Goal: Transaction & Acquisition: Subscribe to service/newsletter

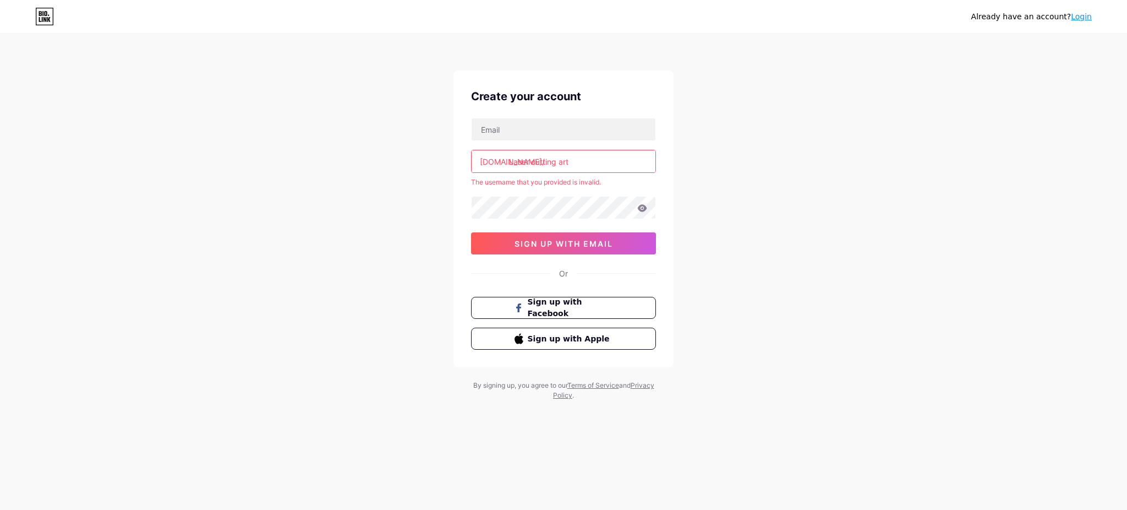
click at [533, 159] on input "Laser cutting art" at bounding box center [564, 161] width 184 height 22
click at [770, 196] on div "Already have an account? Login Create your account [DOMAIN_NAME]/ lasercutting …" at bounding box center [563, 217] width 1127 height 435
drag, startPoint x: 769, startPoint y: 196, endPoint x: 762, endPoint y: 193, distance: 8.2
click at [762, 193] on div "Already have an account? Login Create your account [DOMAIN_NAME]/ lasercutting …" at bounding box center [563, 217] width 1127 height 435
click at [588, 162] on input "lasercutting art" at bounding box center [564, 161] width 184 height 22
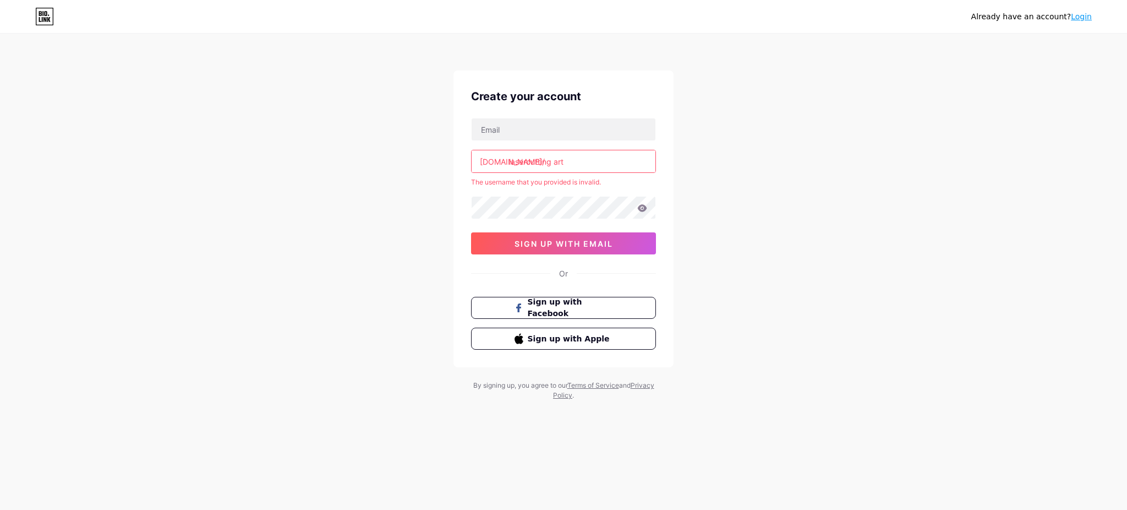
click at [556, 161] on input "lasercutting art" at bounding box center [564, 161] width 184 height 22
type input "lasercuttingart"
click at [756, 229] on div "Already have an account? Login Create your account [DOMAIN_NAME]/ lasercuttinga…" at bounding box center [563, 217] width 1127 height 435
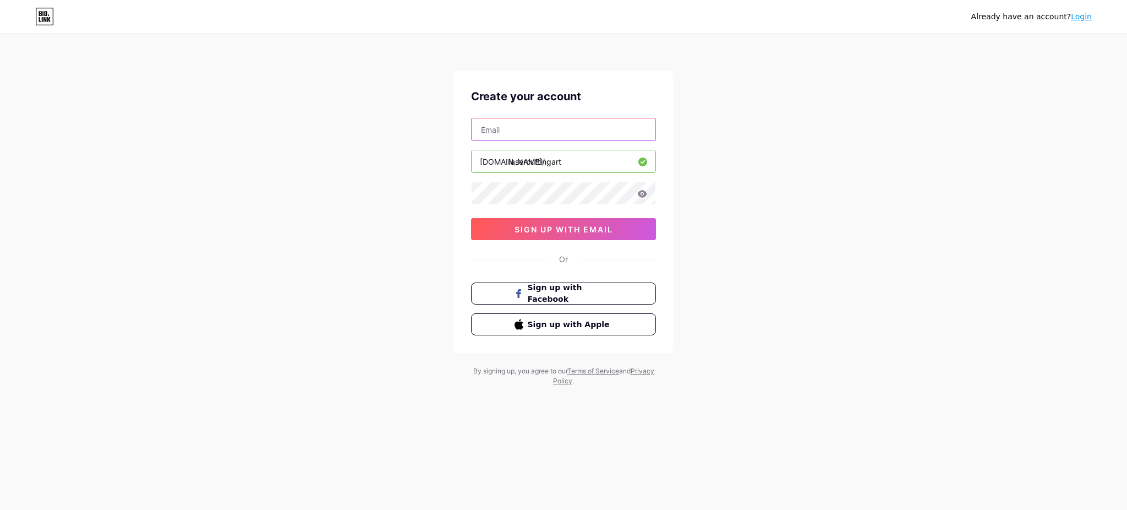
click at [505, 133] on input "text" at bounding box center [564, 129] width 184 height 22
paste input "[EMAIL_ADDRESS][DOMAIN_NAME]"
type input "[EMAIL_ADDRESS][DOMAIN_NAME]"
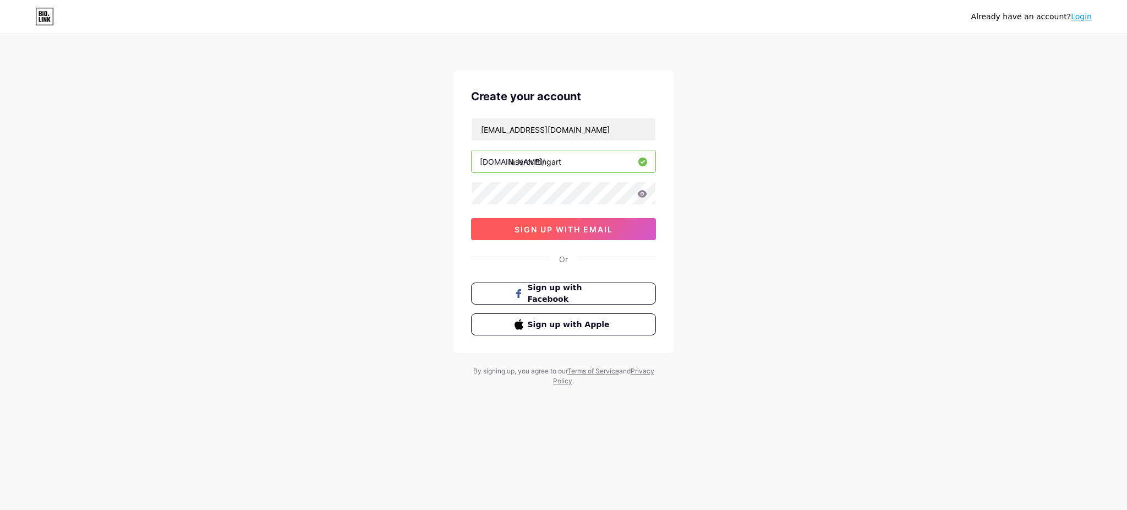
click at [512, 229] on button "sign up with email" at bounding box center [563, 229] width 185 height 22
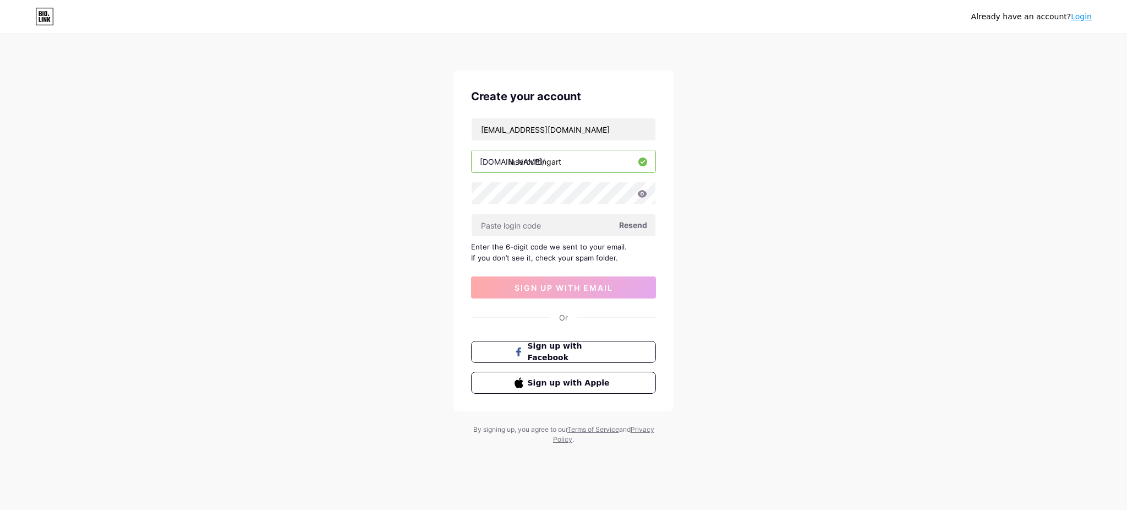
click at [638, 225] on span "Resend" at bounding box center [633, 225] width 28 height 12
click at [636, 225] on span "Resend" at bounding box center [633, 225] width 28 height 12
paste input "289429"
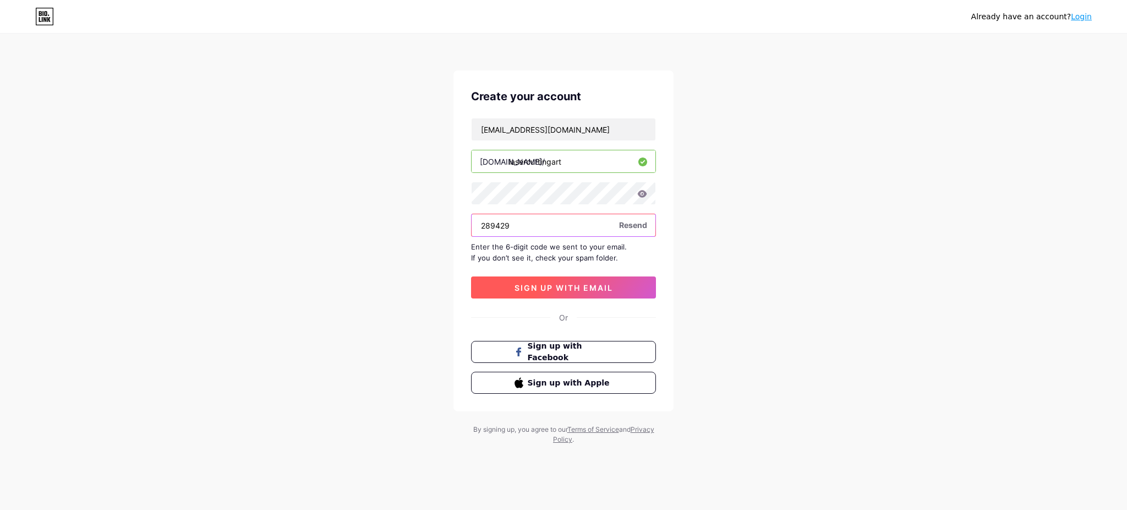
type input "289429"
click at [560, 287] on span "sign up with email" at bounding box center [564, 287] width 99 height 9
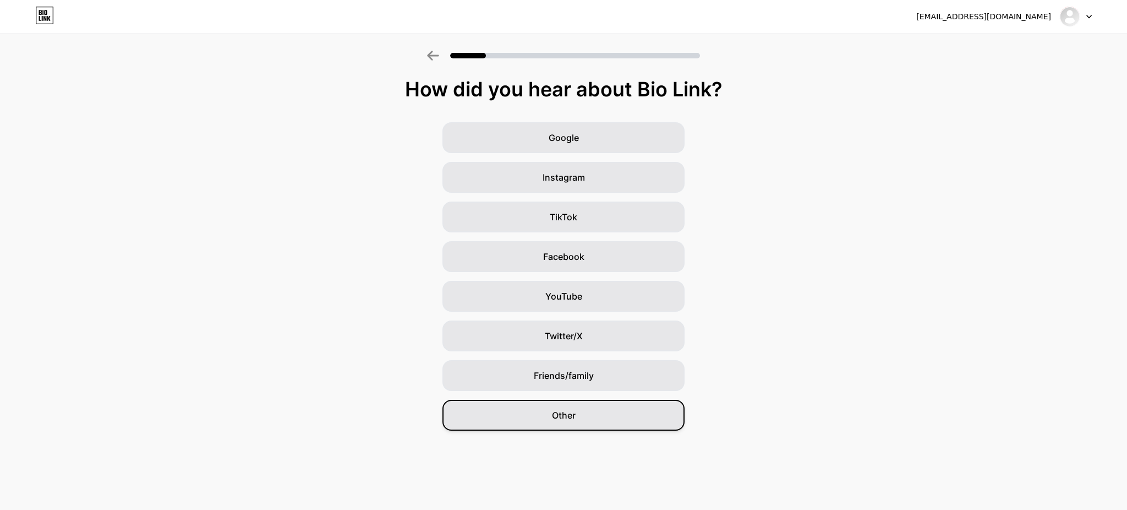
click at [615, 420] on div "Other" at bounding box center [563, 415] width 242 height 31
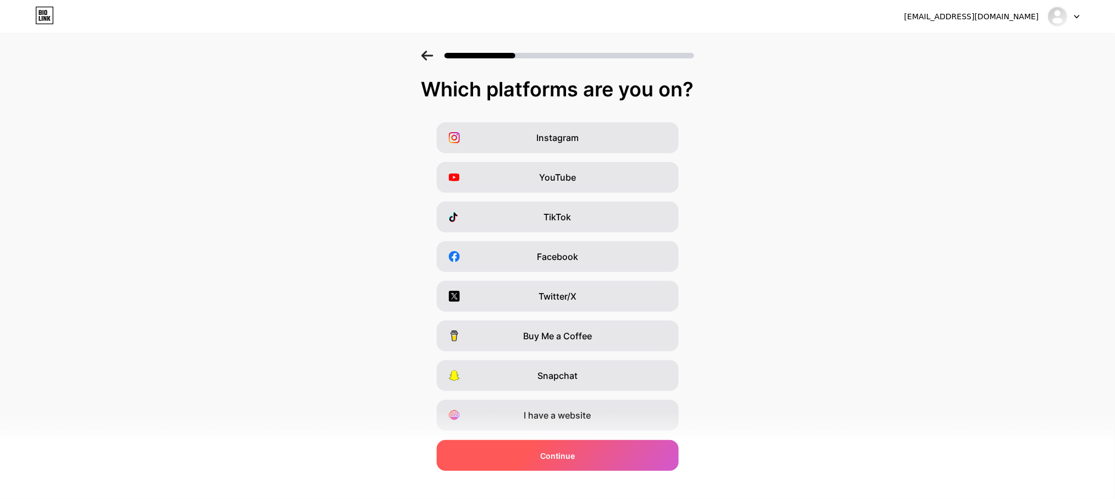
click at [647, 458] on div "Continue" at bounding box center [558, 455] width 242 height 31
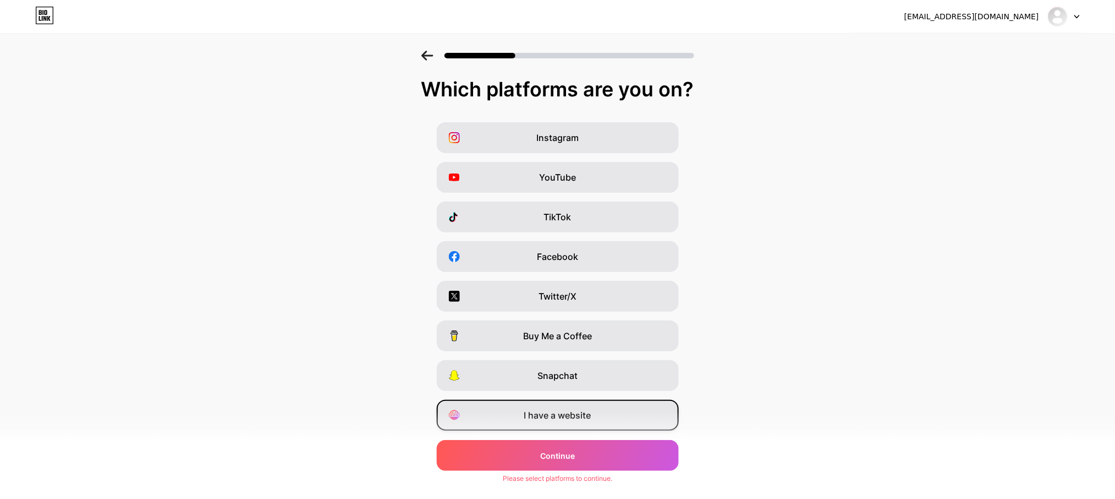
click at [627, 417] on div "I have a website" at bounding box center [558, 415] width 242 height 31
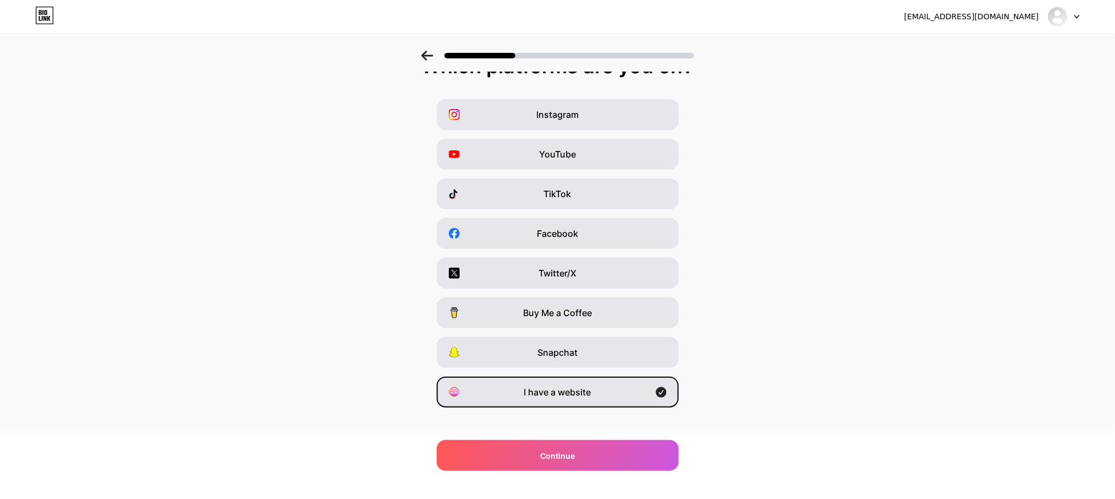
scroll to position [30, 0]
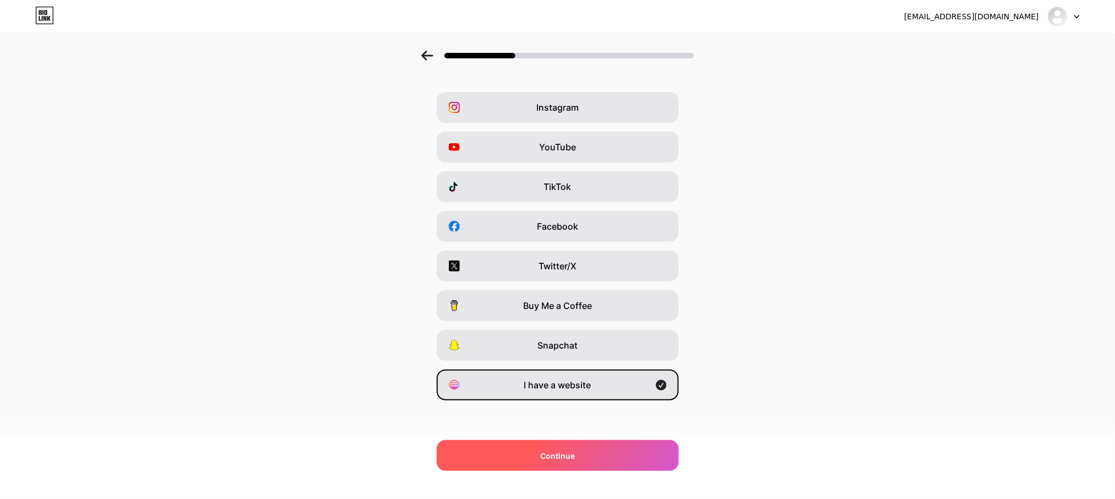
click at [597, 453] on div "Continue" at bounding box center [558, 455] width 242 height 31
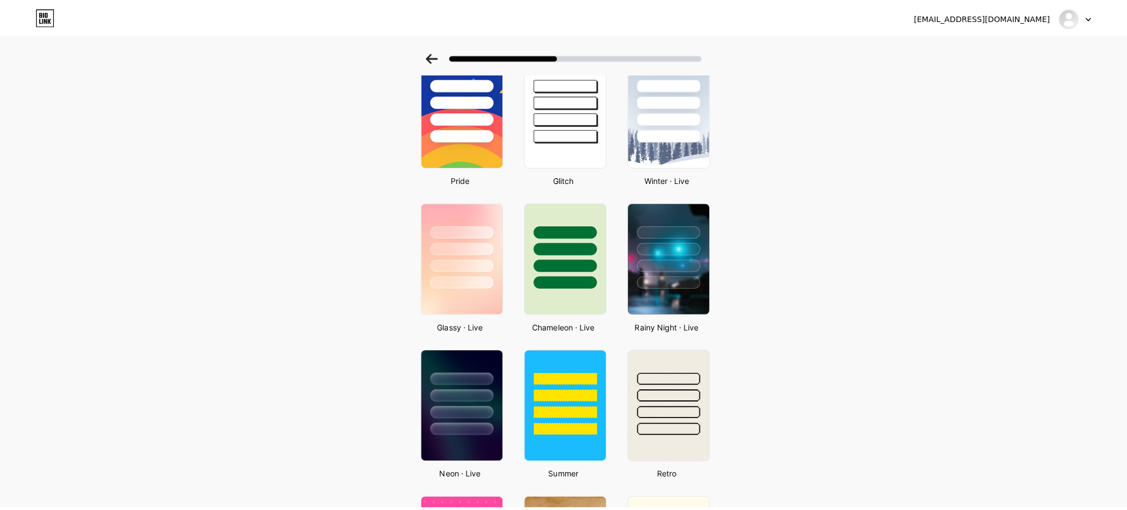
scroll to position [0, 0]
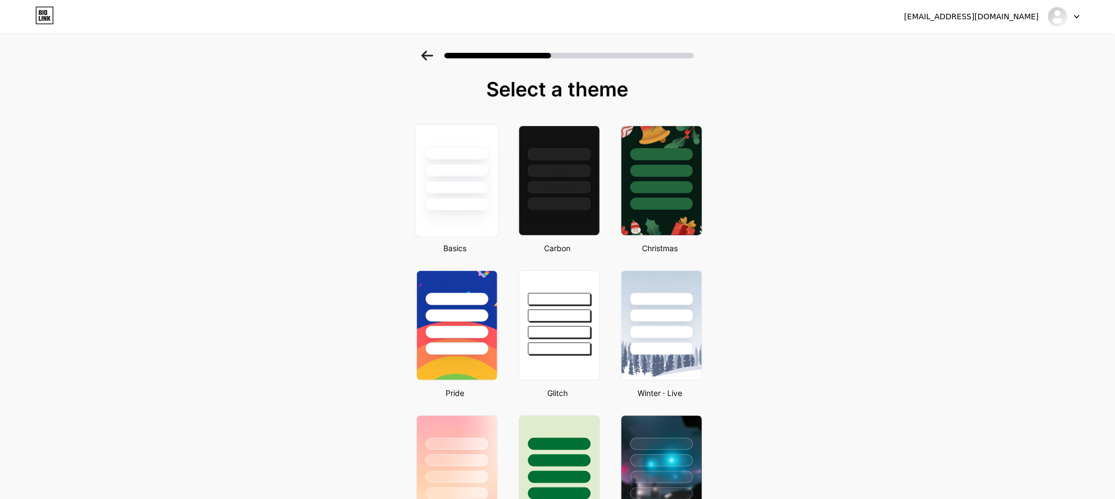
click at [462, 194] on div at bounding box center [456, 167] width 83 height 86
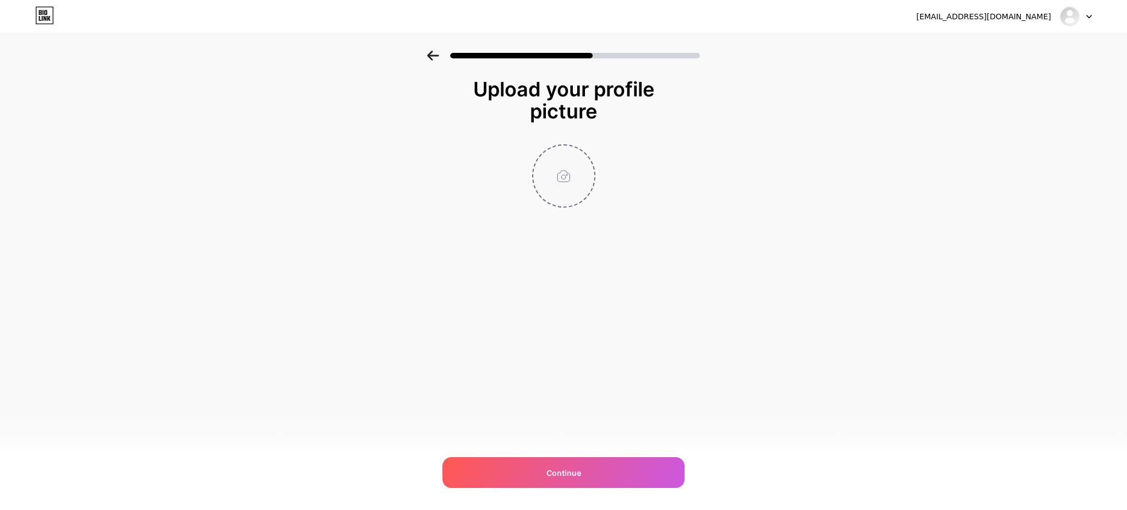
click at [559, 182] on input "file" at bounding box center [563, 175] width 61 height 61
type input "C:\fakepath\200.jpg"
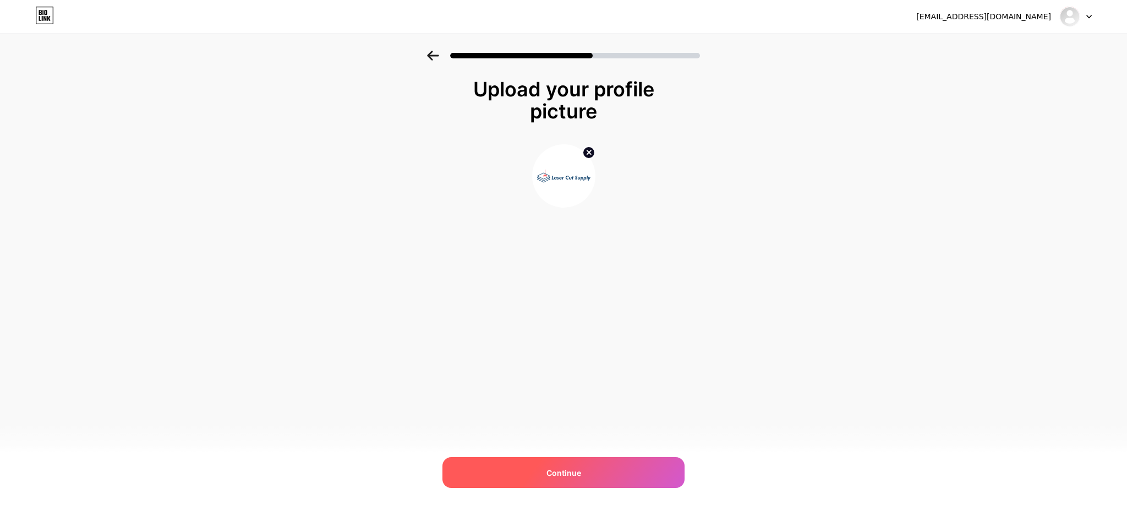
click at [614, 474] on div "Continue" at bounding box center [563, 472] width 242 height 31
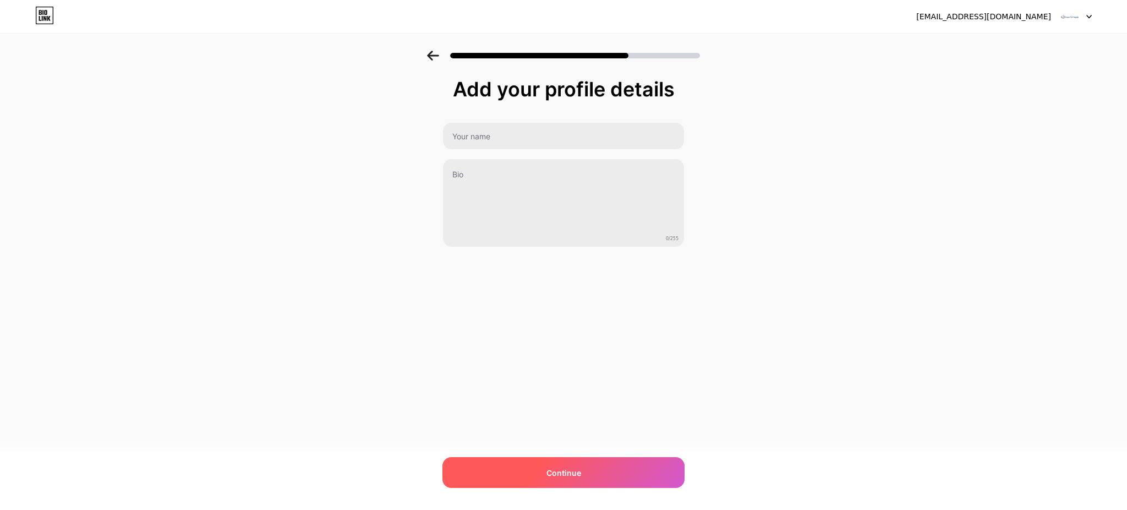
click at [593, 473] on div "Continue" at bounding box center [563, 472] width 242 height 31
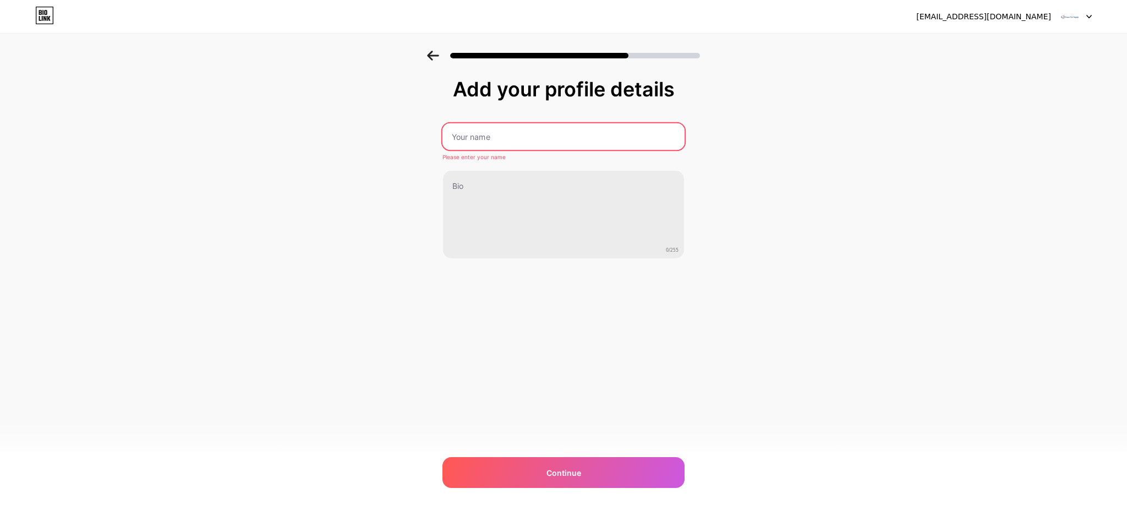
click at [522, 134] on input "text" at bounding box center [563, 136] width 242 height 26
paste input "Laser cutting art"
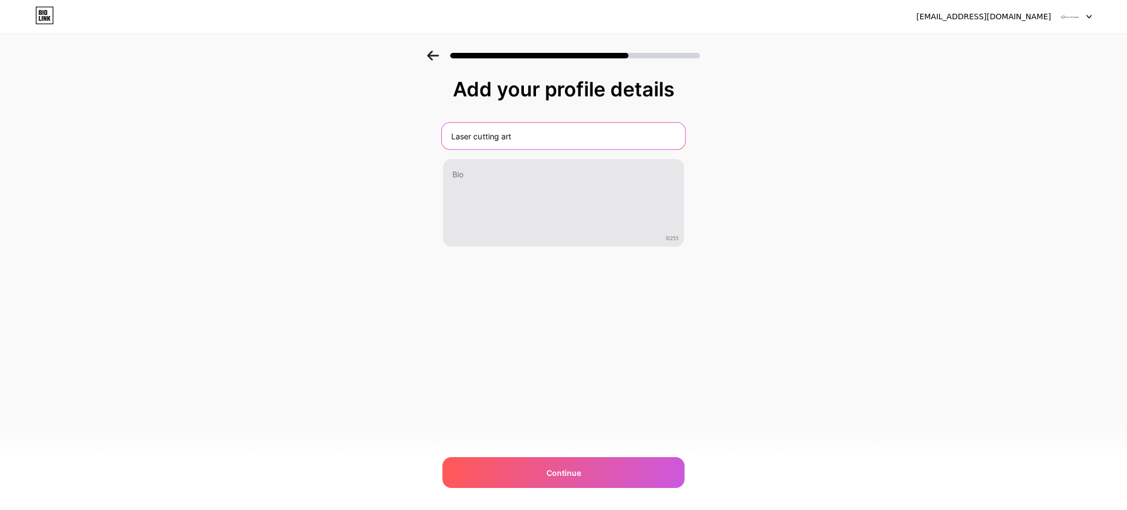
type input "Laser cutting art"
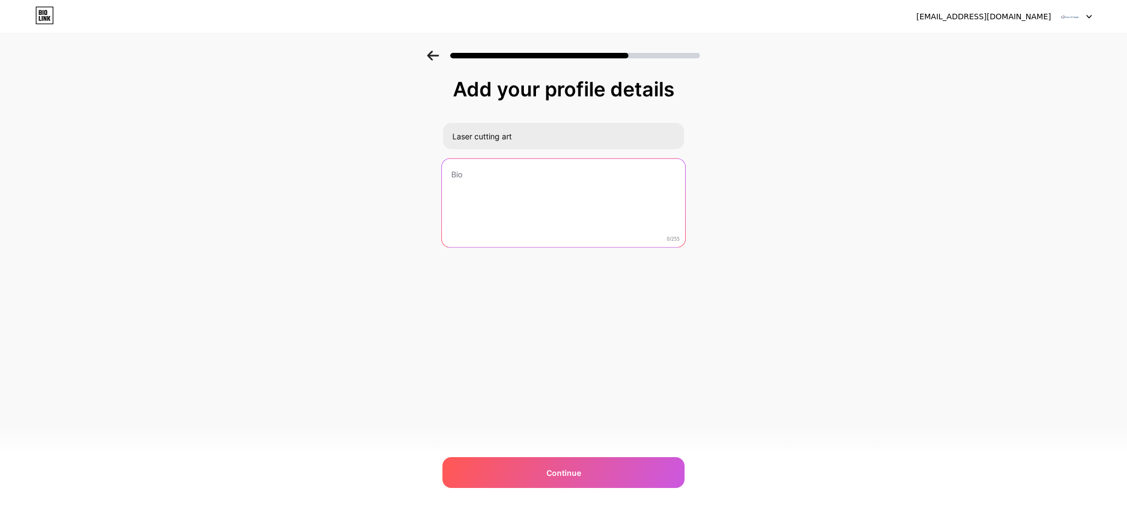
drag, startPoint x: 525, startPoint y: 203, endPoint x: 534, endPoint y: 210, distance: 11.0
click at [526, 203] on textarea at bounding box center [563, 203] width 243 height 90
paste textarea "Laser Cut Supply biedt een ruim assortiment aan materialen die direct geschikt …"
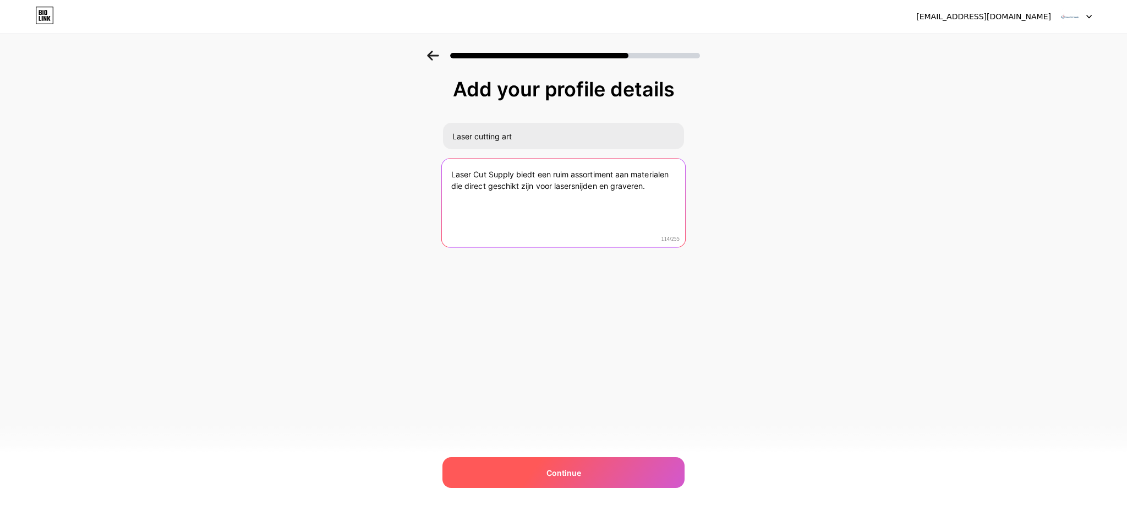
type textarea "Laser Cut Supply biedt een ruim assortiment aan materialen die direct geschikt …"
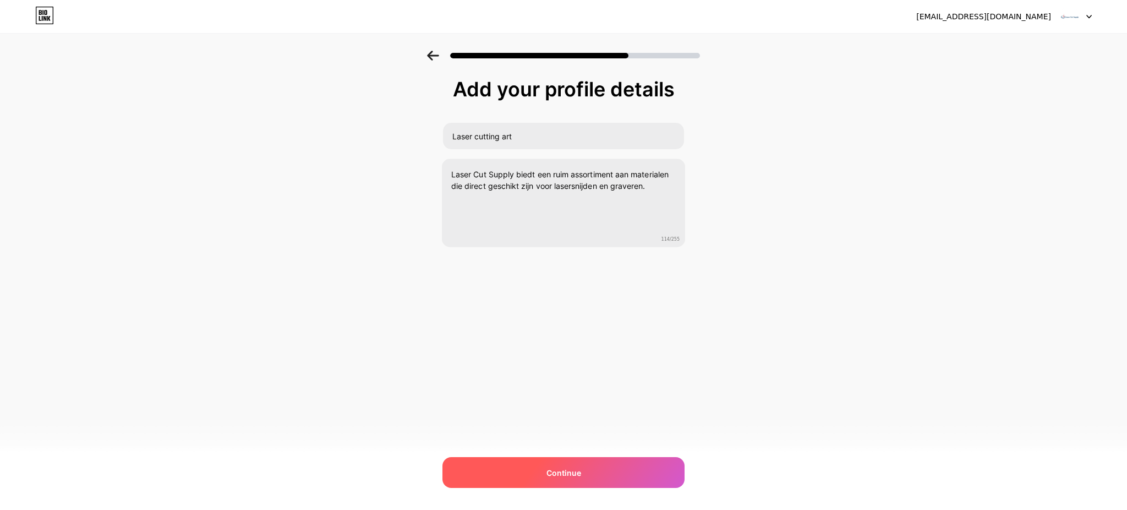
click at [560, 473] on span "Continue" at bounding box center [563, 473] width 35 height 12
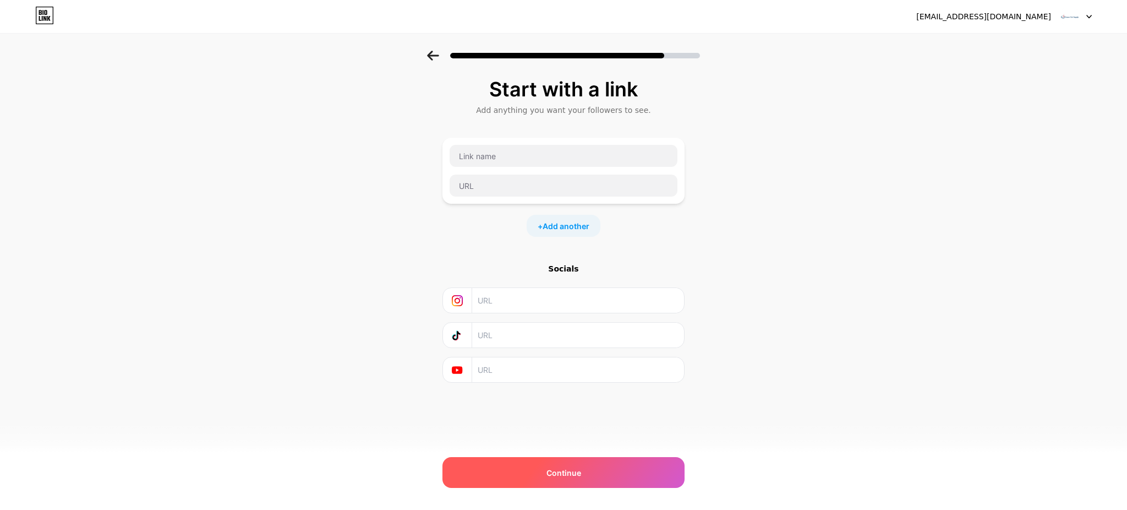
click at [591, 471] on div "Continue" at bounding box center [563, 472] width 242 height 31
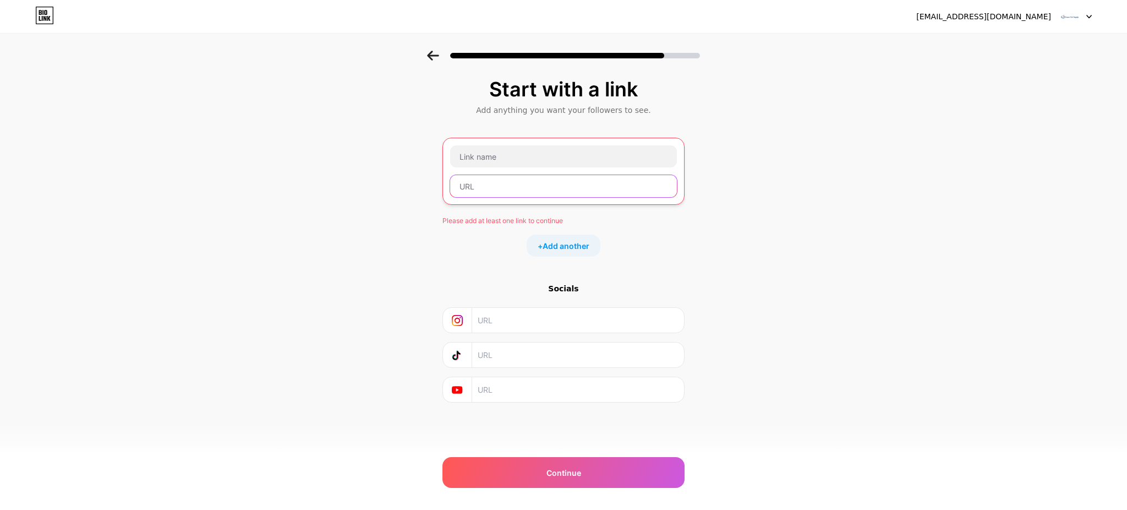
click at [486, 185] on input "text" at bounding box center [563, 186] width 227 height 22
paste input "[URL][DOMAIN_NAME]"
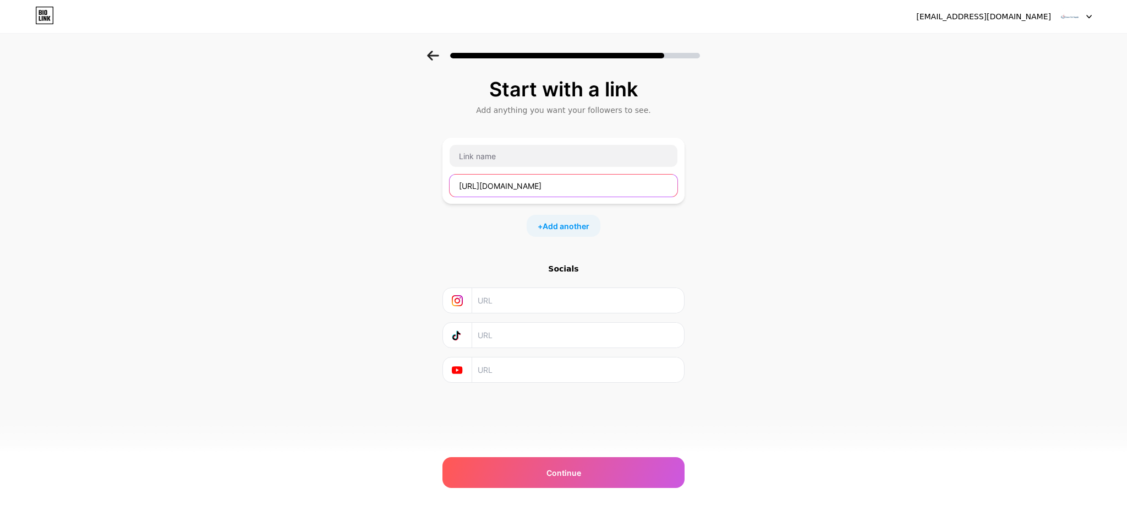
type input "[URL][DOMAIN_NAME]"
click at [491, 154] on input "text" at bounding box center [564, 156] width 228 height 22
paste input "MDF voor lasersnijden"
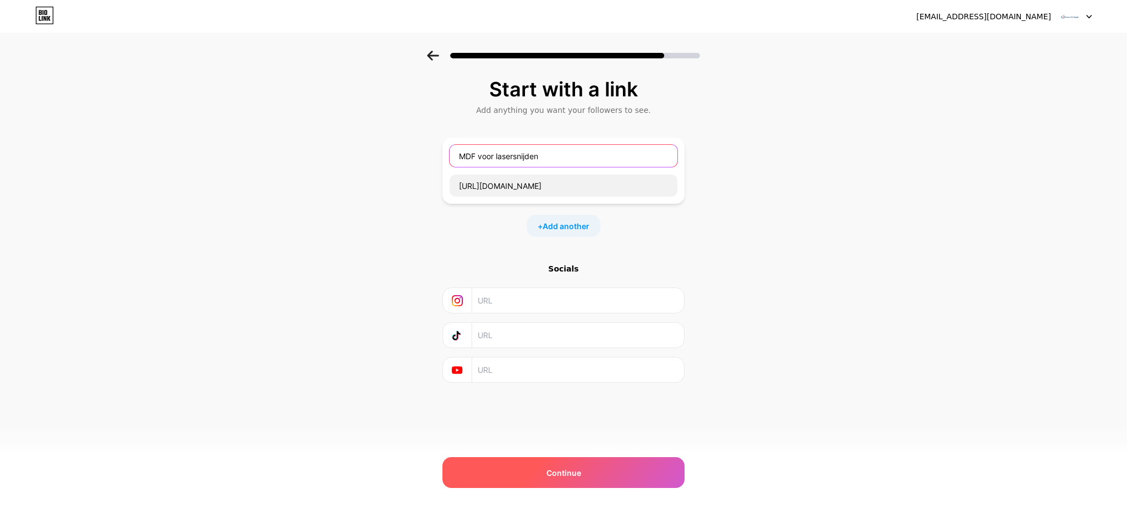
type input "MDF voor lasersnijden"
click at [574, 469] on span "Continue" at bounding box center [563, 473] width 35 height 12
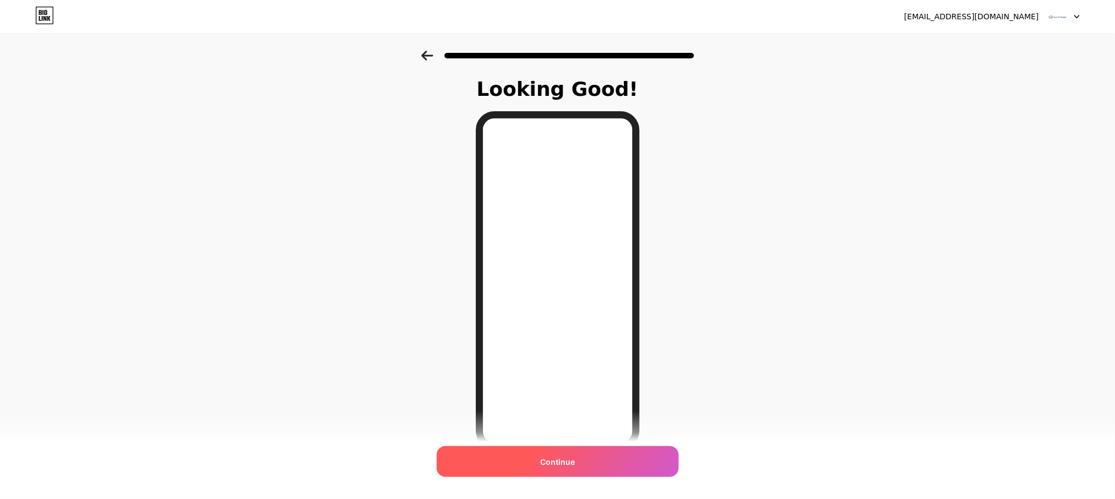
click at [621, 457] on div "Continue" at bounding box center [558, 461] width 242 height 31
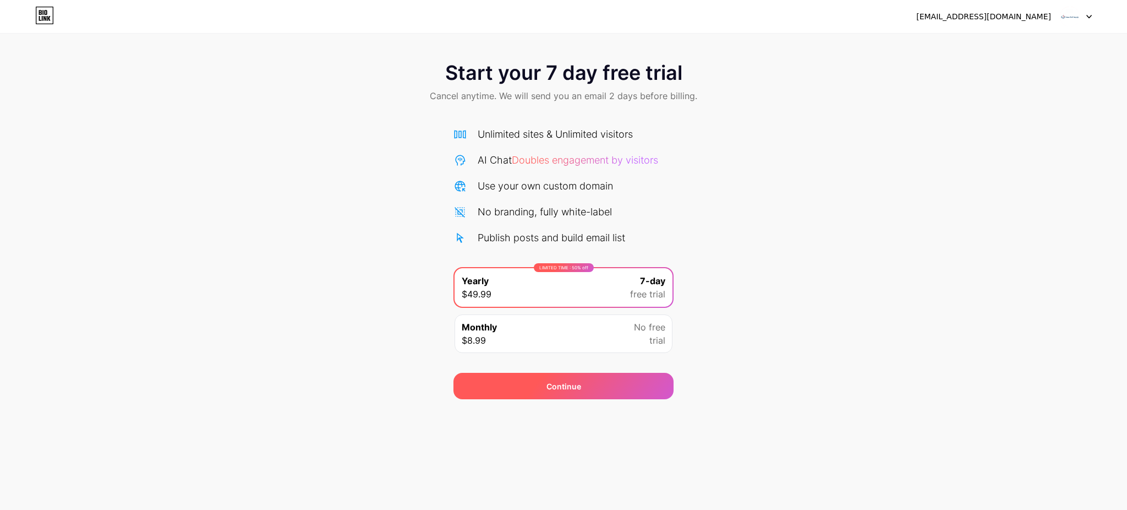
click at [549, 389] on div "Continue" at bounding box center [563, 386] width 35 height 12
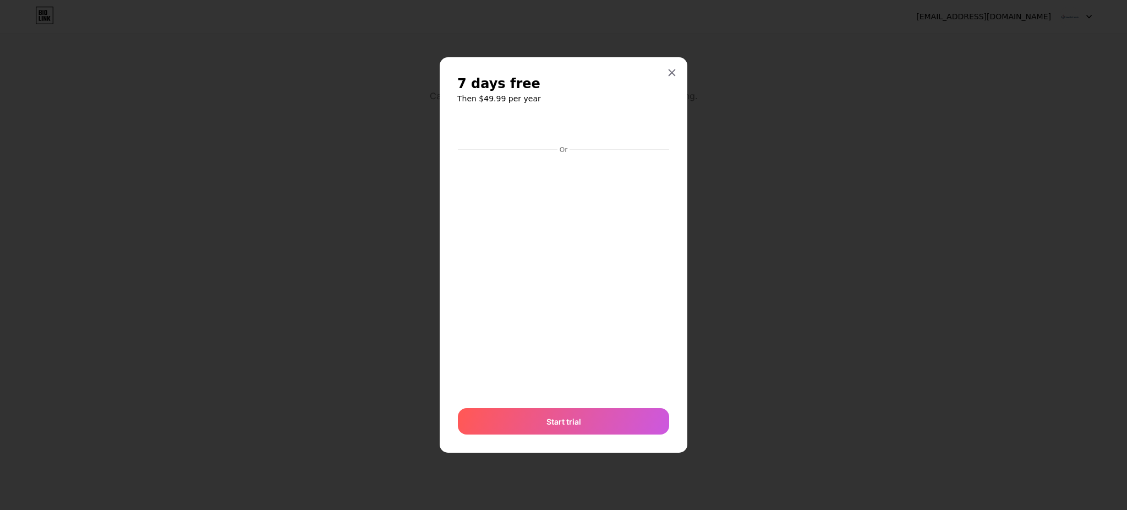
click at [673, 73] on icon at bounding box center [672, 73] width 6 height 6
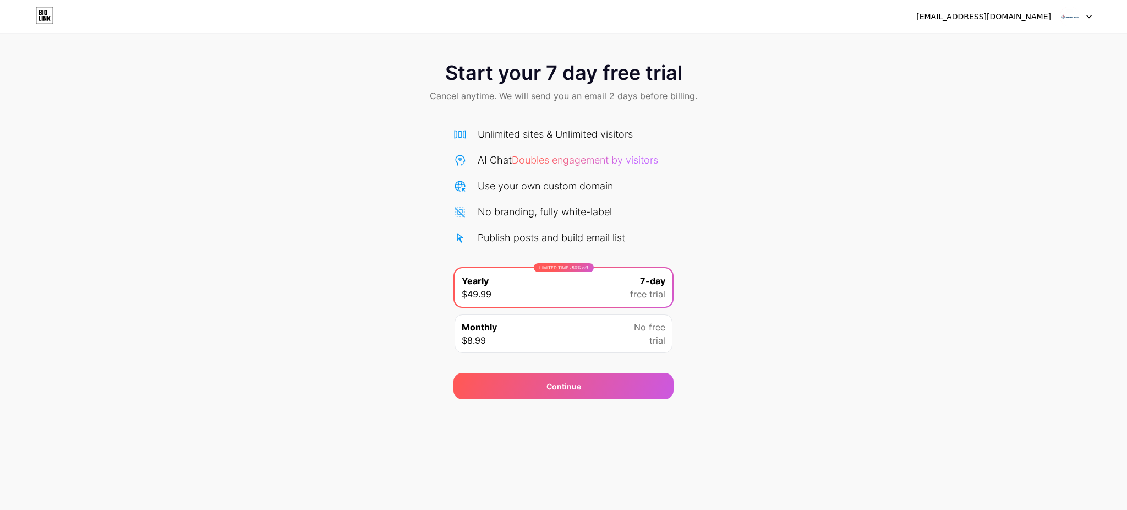
click at [1090, 12] on div at bounding box center [1076, 17] width 32 height 20
click at [972, 197] on div "Start your 7 day free trial Cancel anytime. We will send you an email 2 days be…" at bounding box center [563, 225] width 1127 height 348
click at [573, 389] on div "Continue" at bounding box center [563, 386] width 35 height 12
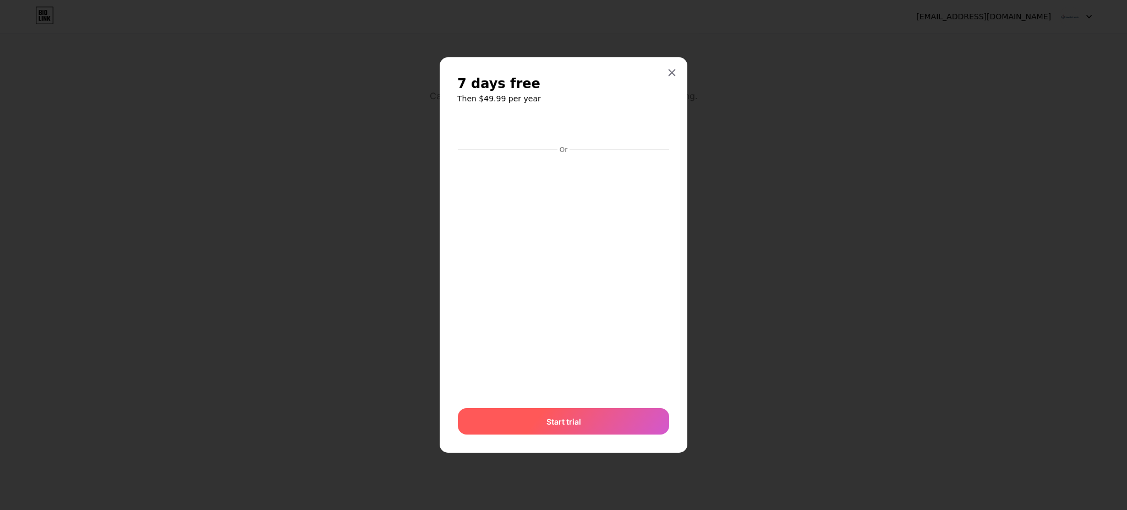
click at [593, 425] on div "Start trial" at bounding box center [563, 421] width 211 height 26
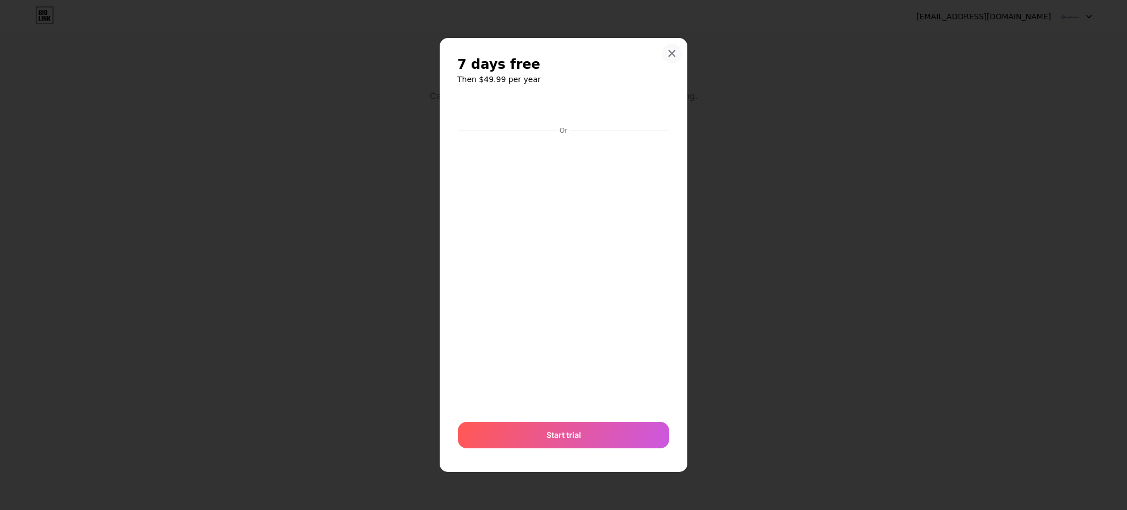
click at [669, 54] on icon at bounding box center [671, 53] width 9 height 9
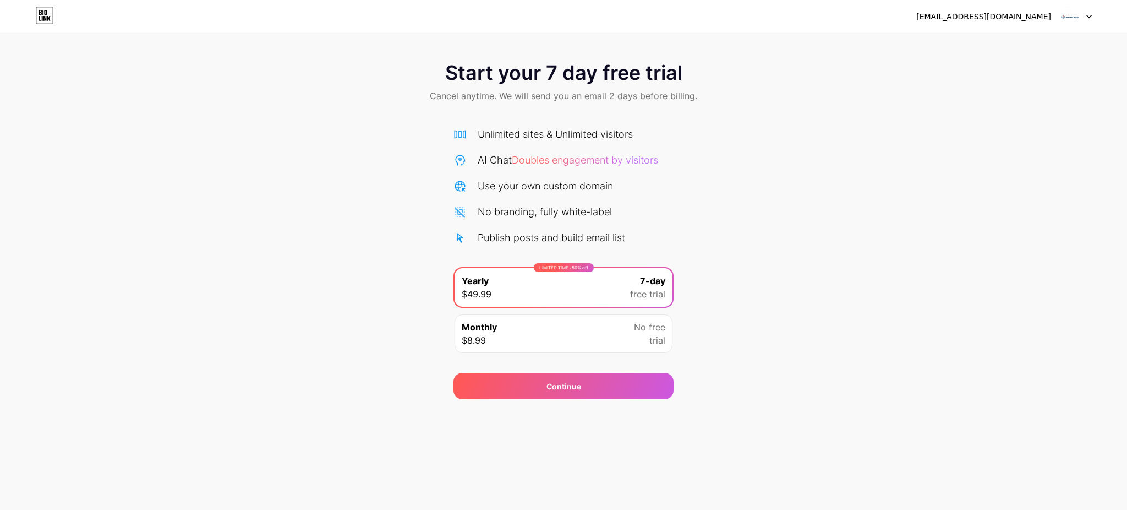
click at [1080, 19] on img at bounding box center [1069, 16] width 21 height 21
